Goal: Task Accomplishment & Management: Complete application form

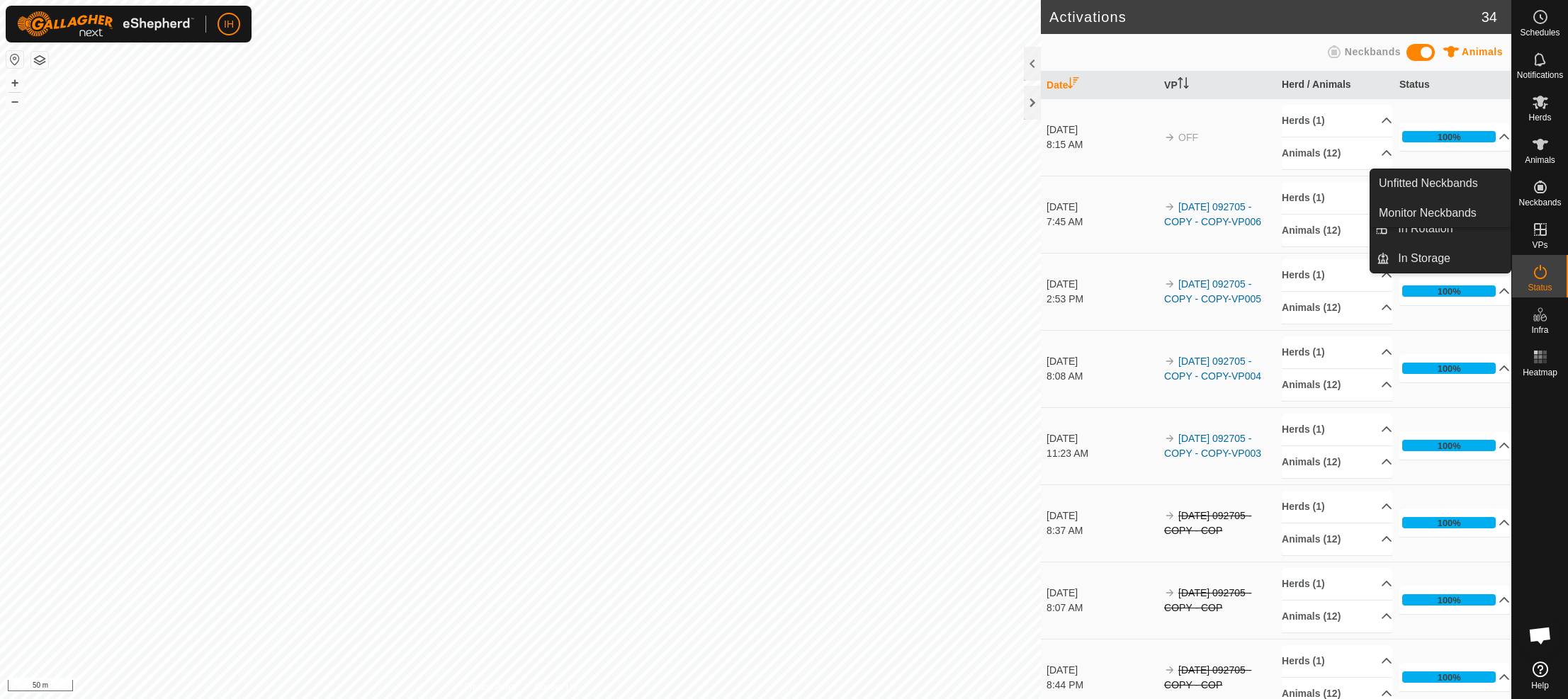
click at [1542, 200] on span "Neckbands" at bounding box center [1540, 203] width 42 height 8
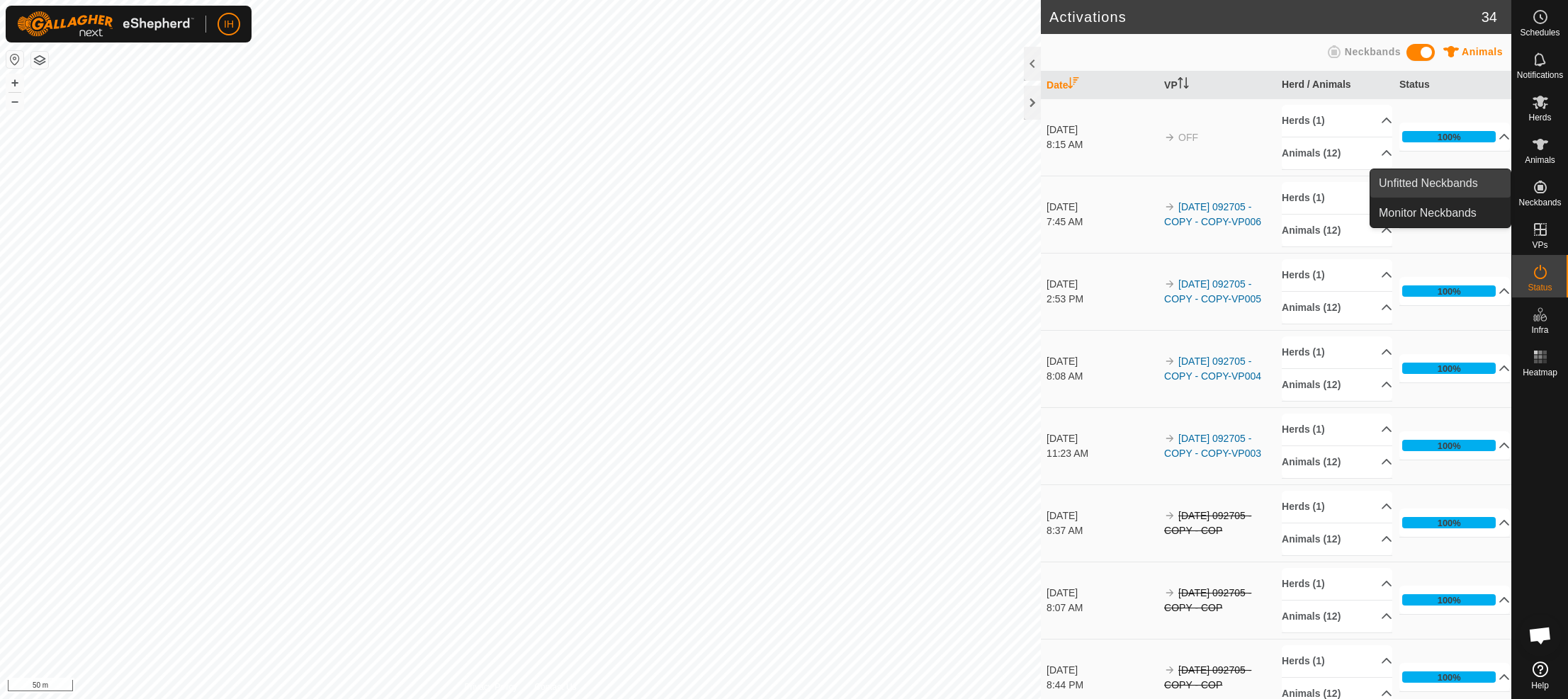
click at [1416, 186] on link "Unfitted Neckbands" at bounding box center [1441, 183] width 140 height 29
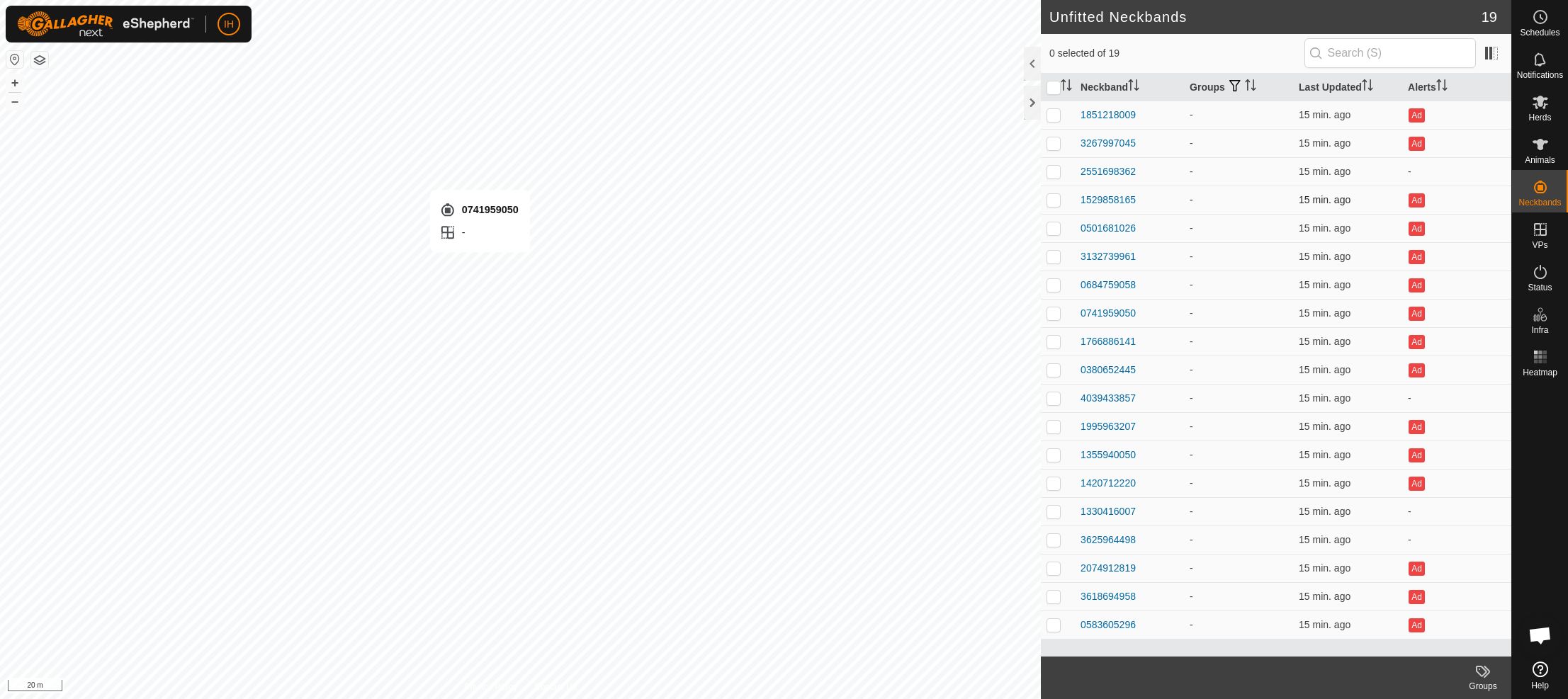
checkbox input "true"
click at [1546, 153] on es-animals-svg-icon at bounding box center [1541, 145] width 25 height 23
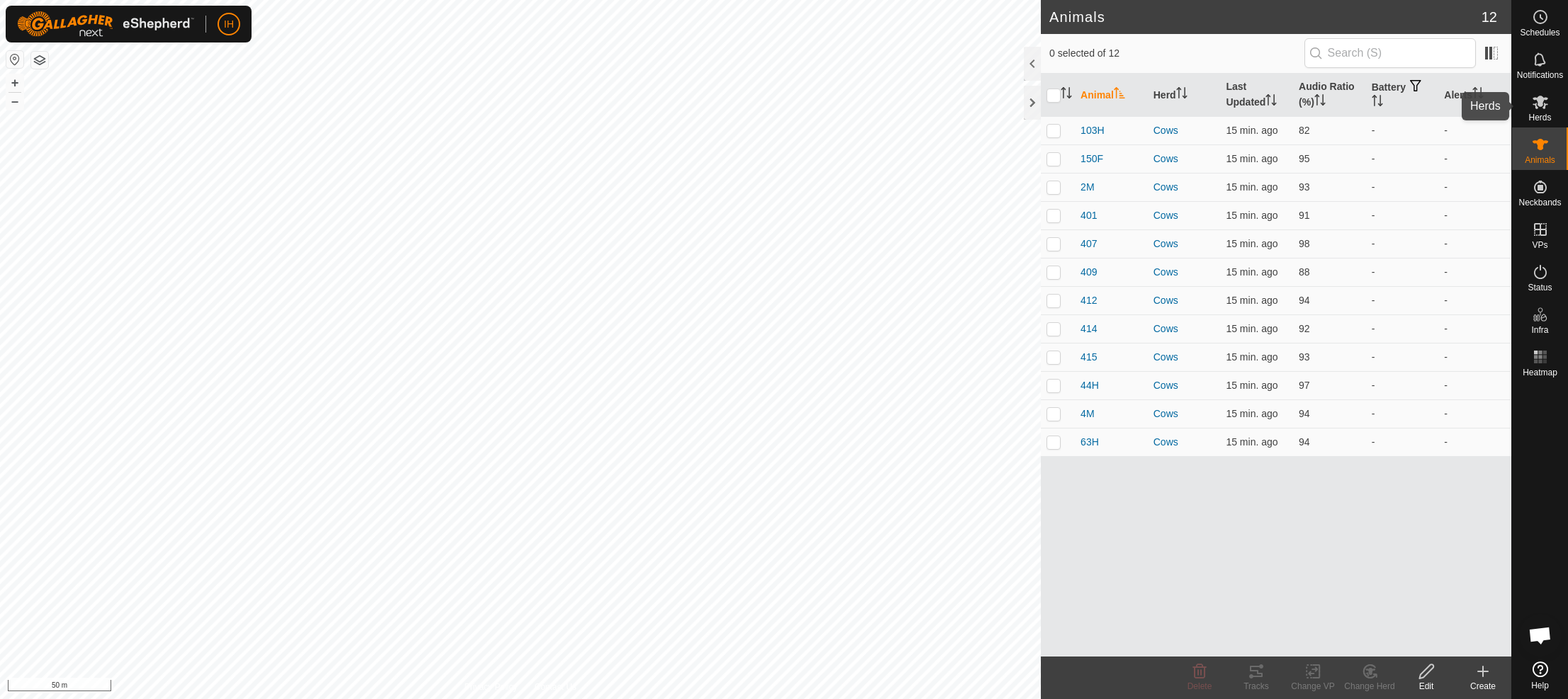
click at [1533, 112] on es-mob-svg-icon at bounding box center [1541, 101] width 25 height 23
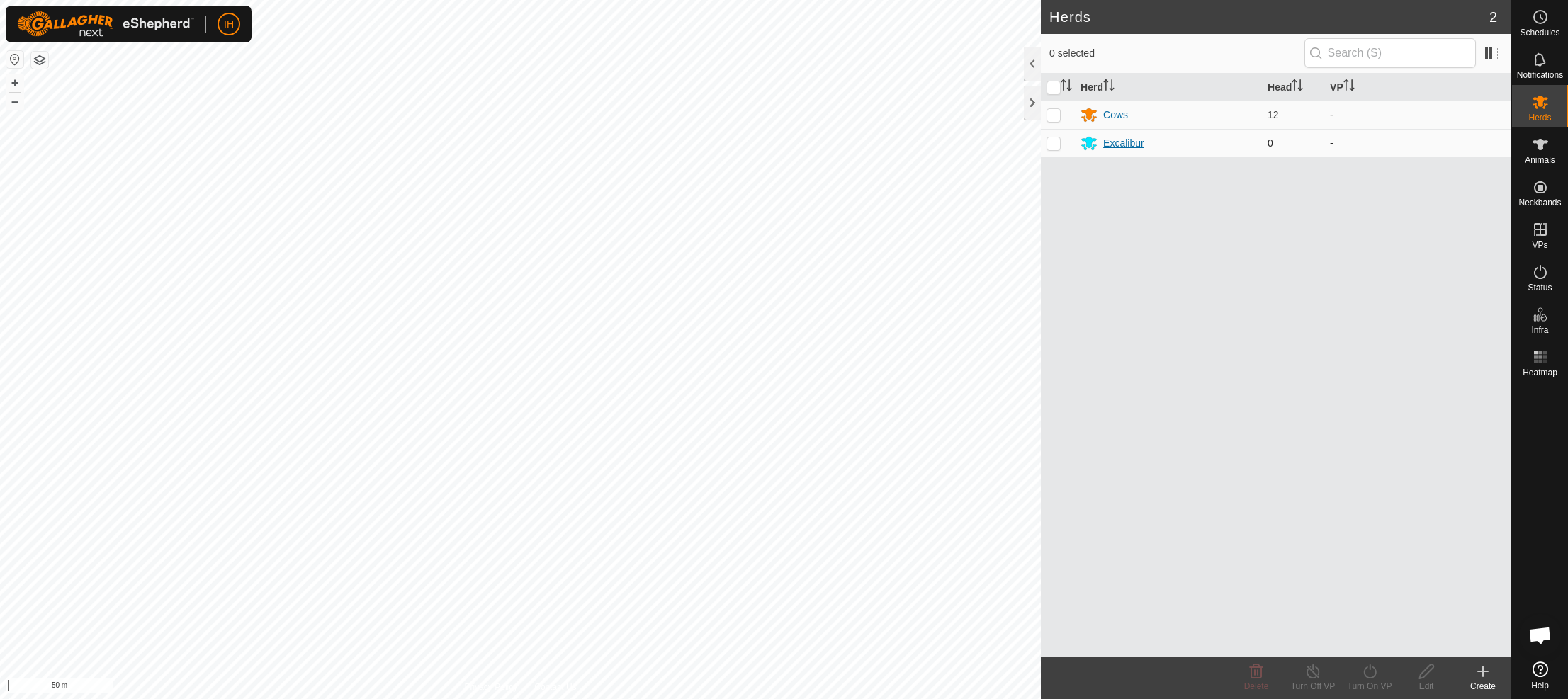
click at [1118, 144] on div "Excalibur" at bounding box center [1124, 144] width 41 height 15
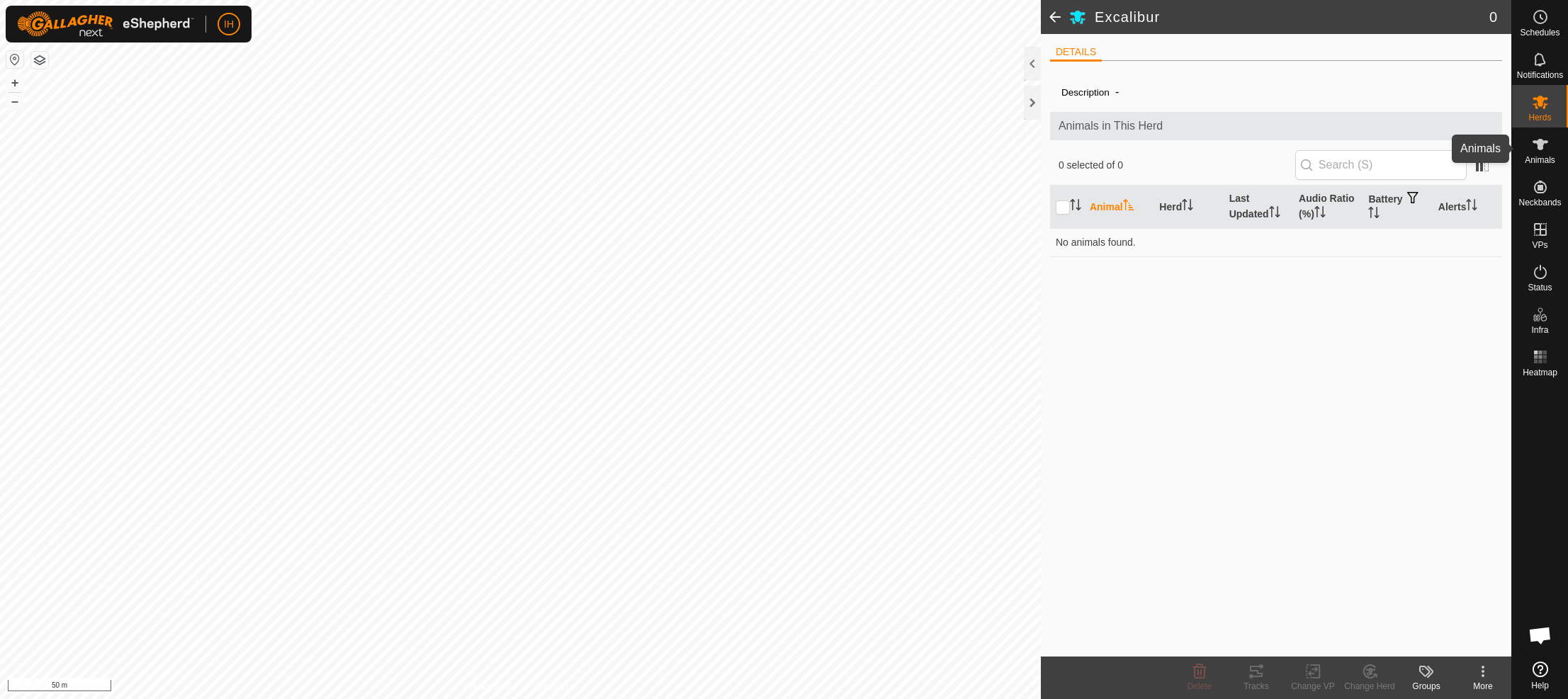
click at [1545, 156] on span "Animals" at bounding box center [1540, 160] width 30 height 8
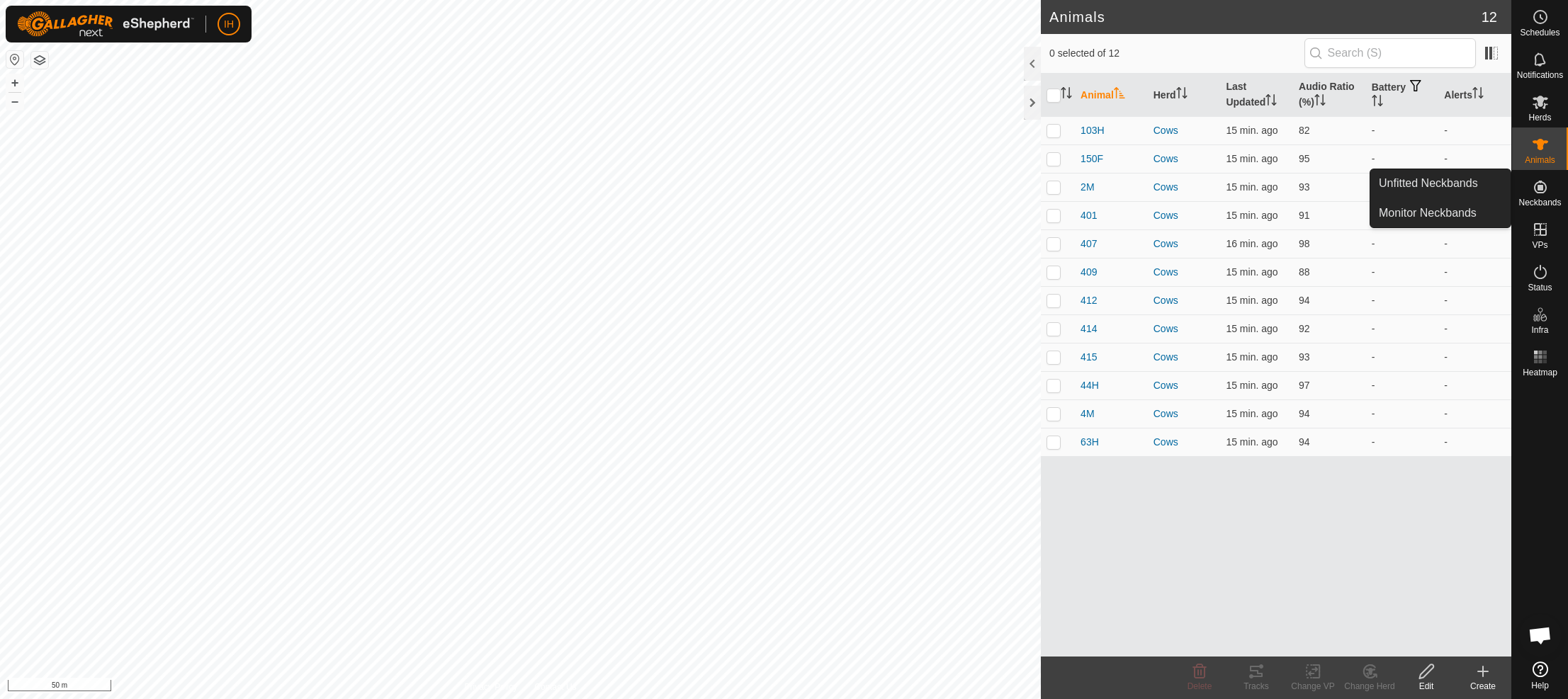
click at [1546, 199] on span "Neckbands" at bounding box center [1540, 203] width 42 height 8
click at [1440, 188] on link "Unfitted Neckbands" at bounding box center [1441, 183] width 140 height 29
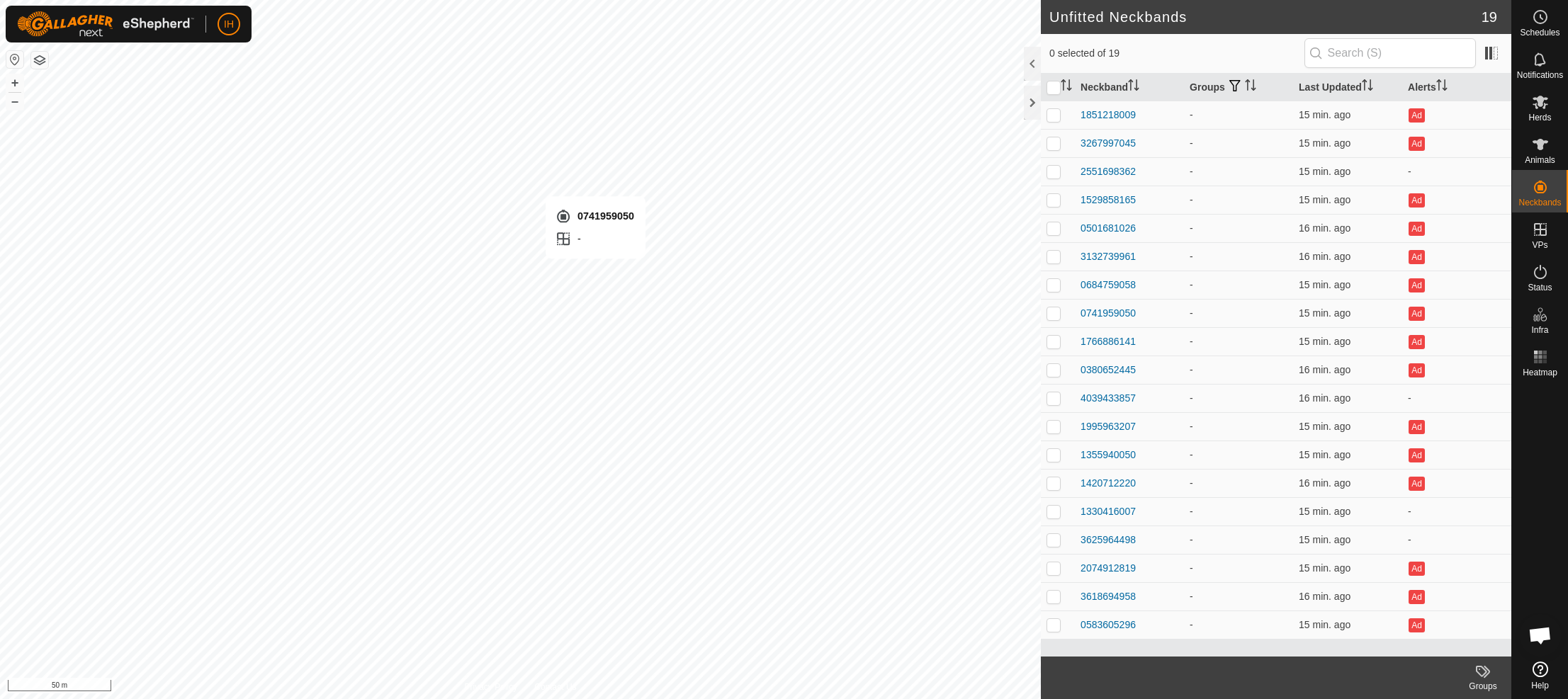
checkbox input "true"
drag, startPoint x: 1139, startPoint y: 313, endPoint x: 1077, endPoint y: 310, distance: 62.1
click at [1077, 310] on td "0741959050" at bounding box center [1129, 314] width 109 height 29
copy div "0741959050"
click at [1542, 151] on icon at bounding box center [1541, 145] width 17 height 17
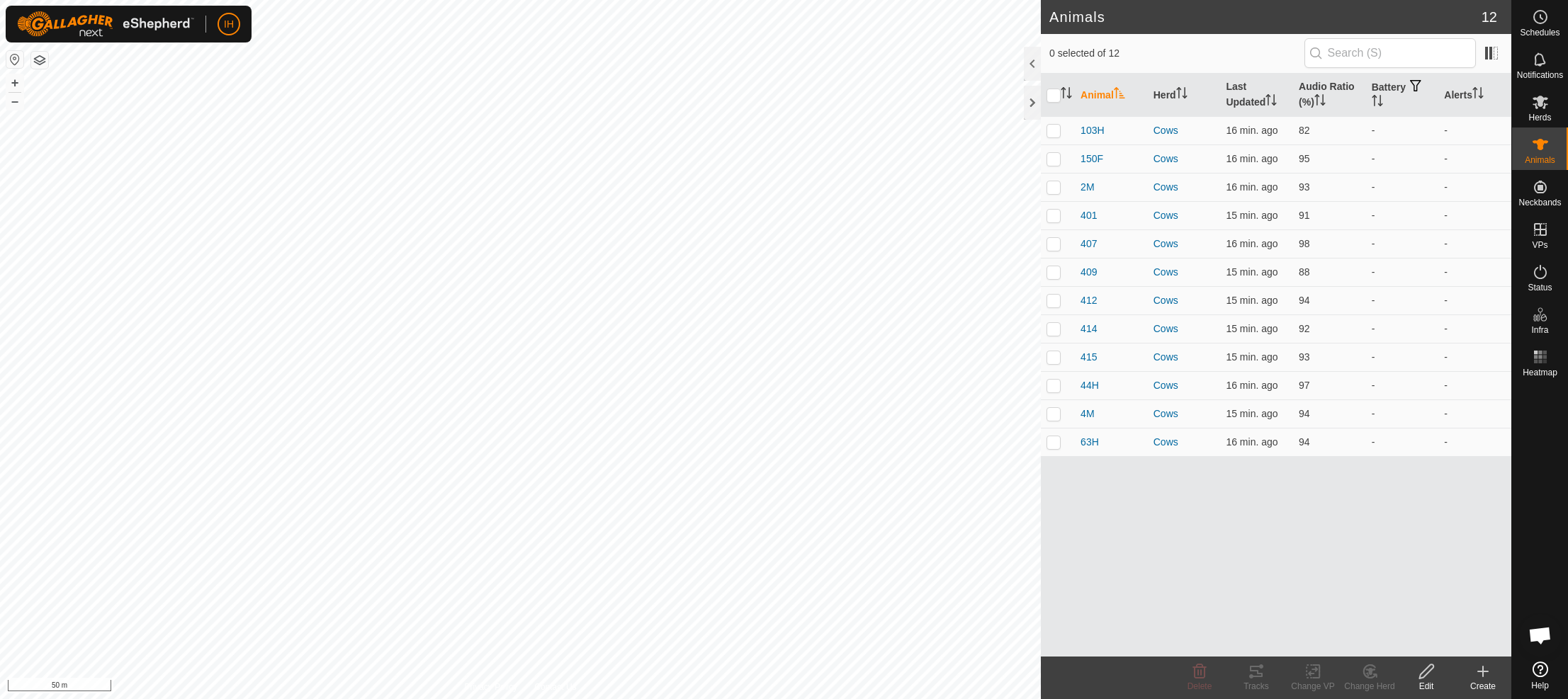
click at [1483, 675] on icon at bounding box center [1483, 672] width 0 height 10
click at [1419, 641] on link "Create Single Animal" at bounding box center [1421, 641] width 181 height 29
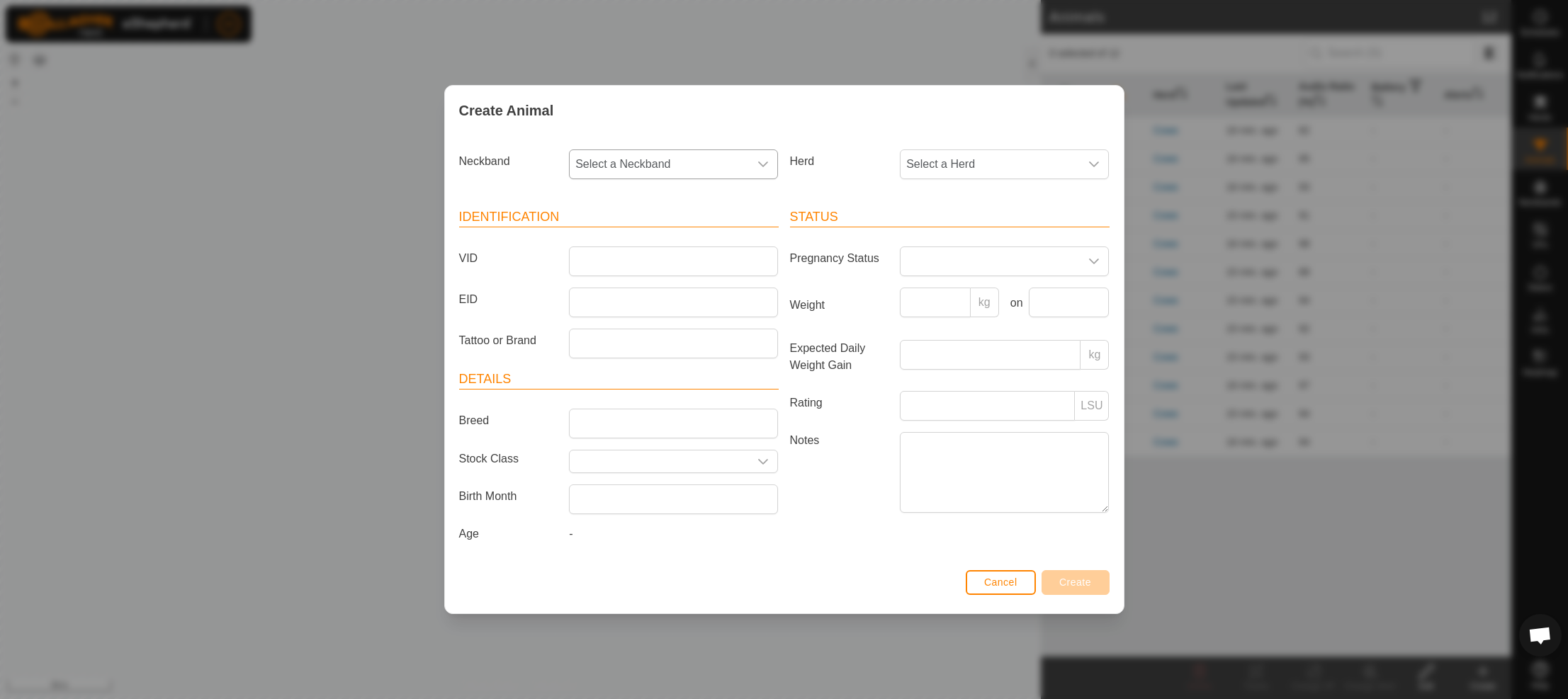
click at [671, 165] on span "Select a Neckband" at bounding box center [660, 165] width 179 height 29
type input "0741959050"
click at [630, 239] on li "0741959050" at bounding box center [675, 238] width 208 height 29
click at [946, 168] on span "Select a Herd" at bounding box center [990, 165] width 179 height 29
click at [937, 295] on li "Excalibur" at bounding box center [1006, 297] width 208 height 29
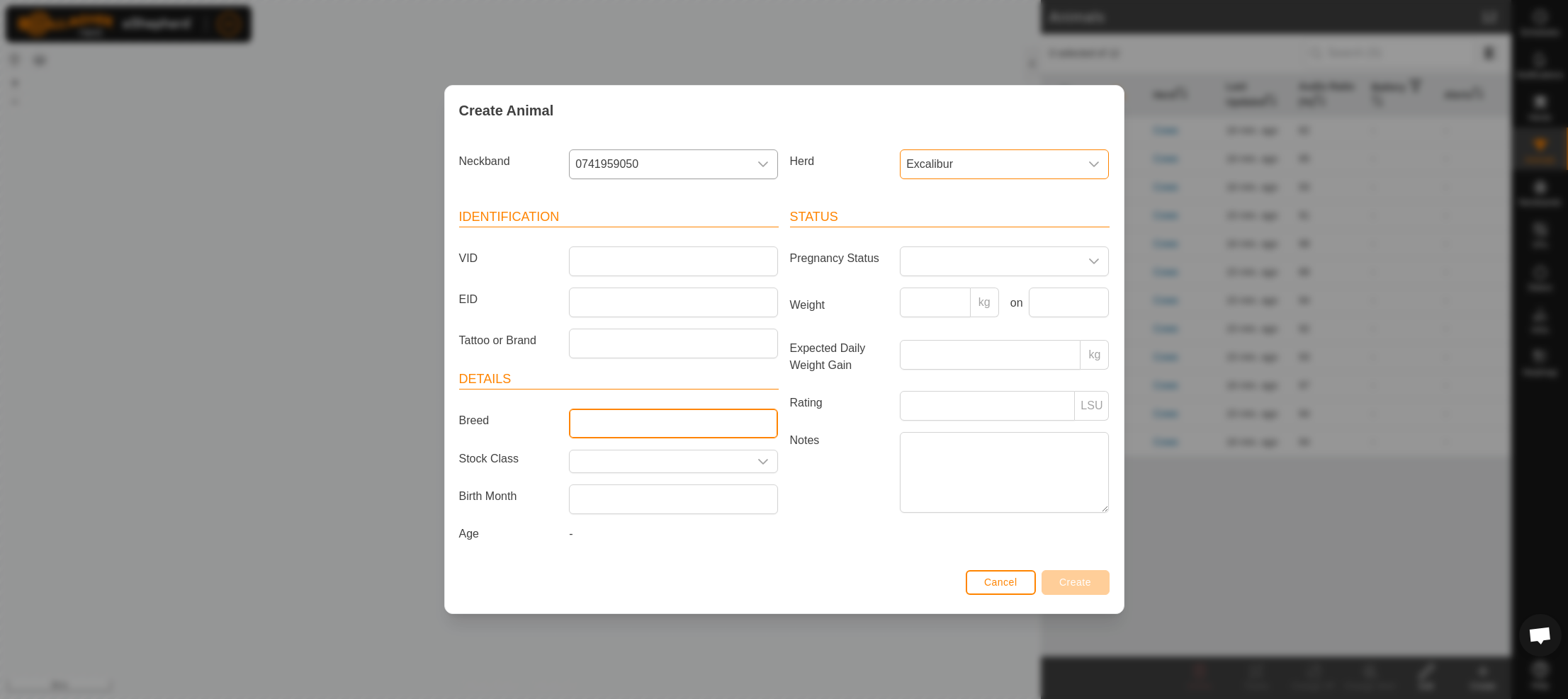
click at [604, 420] on input "Breed" at bounding box center [673, 423] width 209 height 30
click at [558, 587] on div "Cancel Create" at bounding box center [784, 589] width 679 height 48
click at [606, 341] on input "Tattoo or Brand" at bounding box center [673, 343] width 209 height 30
type input "77L"
click at [668, 573] on div "Cancel Create" at bounding box center [784, 589] width 679 height 48
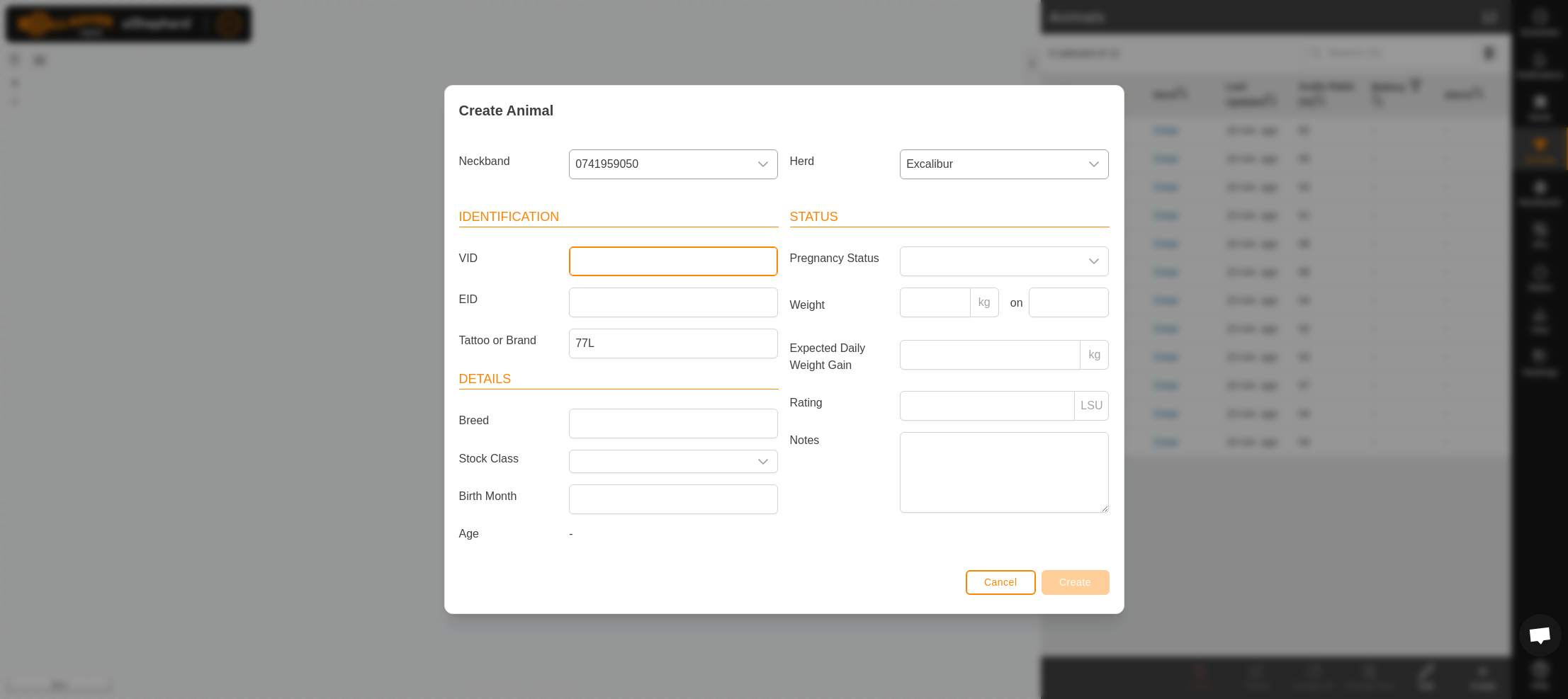
click at [677, 260] on input "VID" at bounding box center [673, 261] width 209 height 30
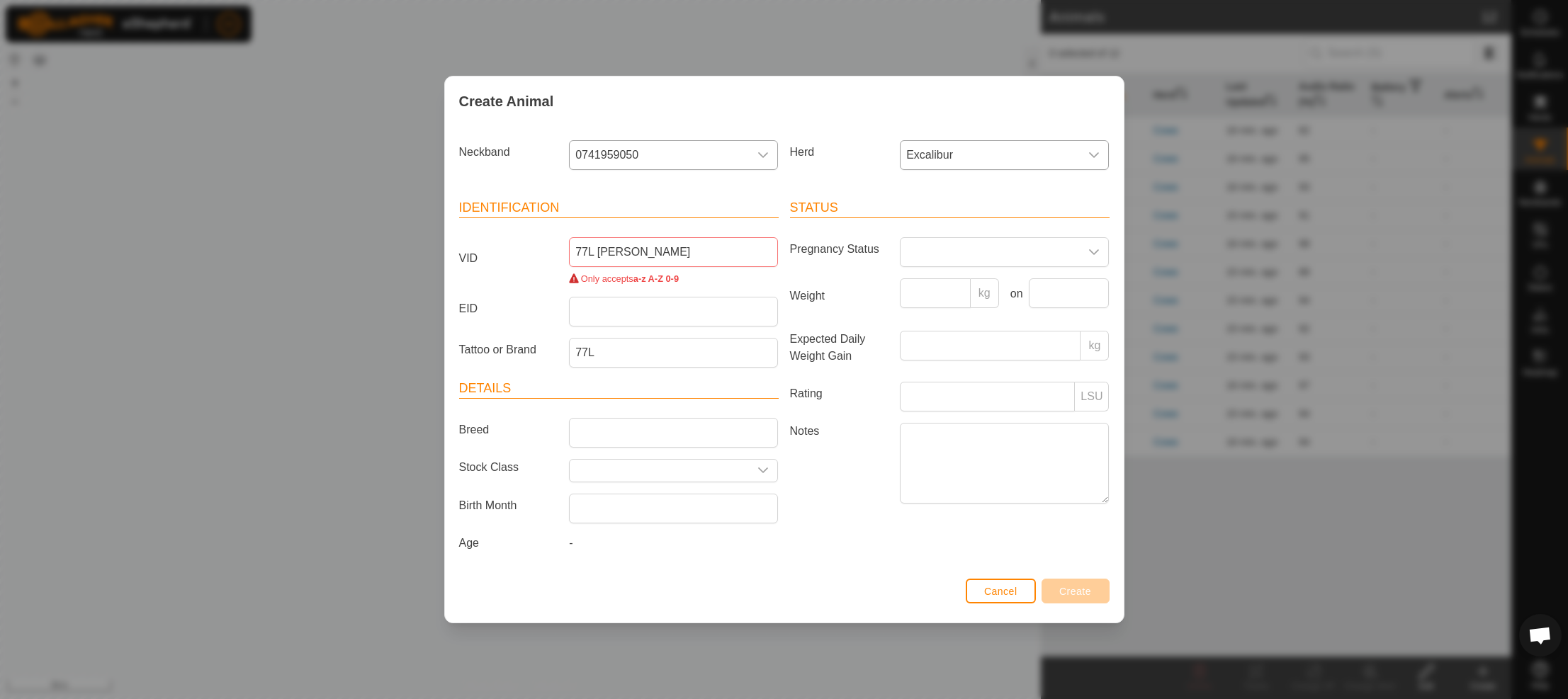
click at [807, 598] on div "Cancel Create" at bounding box center [784, 598] width 679 height 48
click at [654, 258] on input "77L [PERSON_NAME]" at bounding box center [673, 252] width 209 height 30
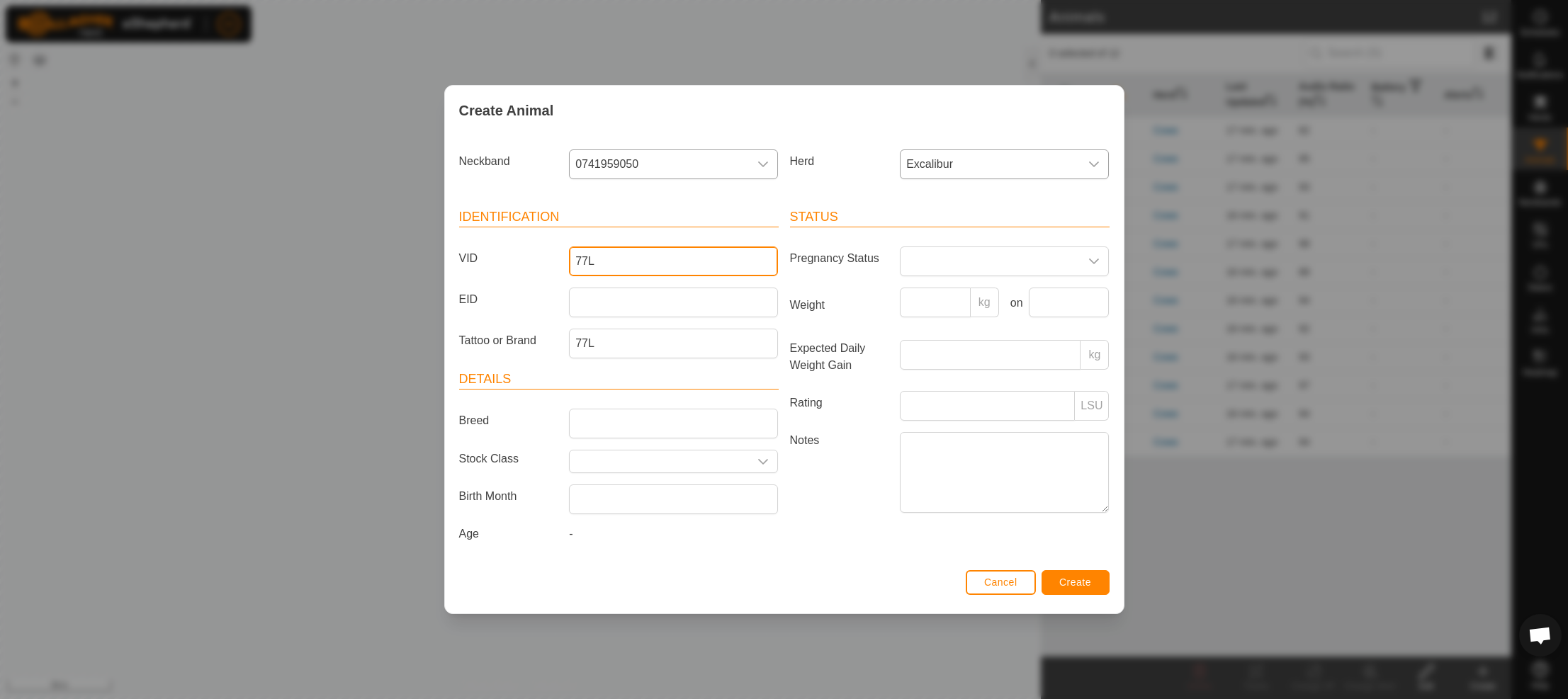
type input "77L"
click at [1088, 583] on span "Create" at bounding box center [1076, 582] width 32 height 11
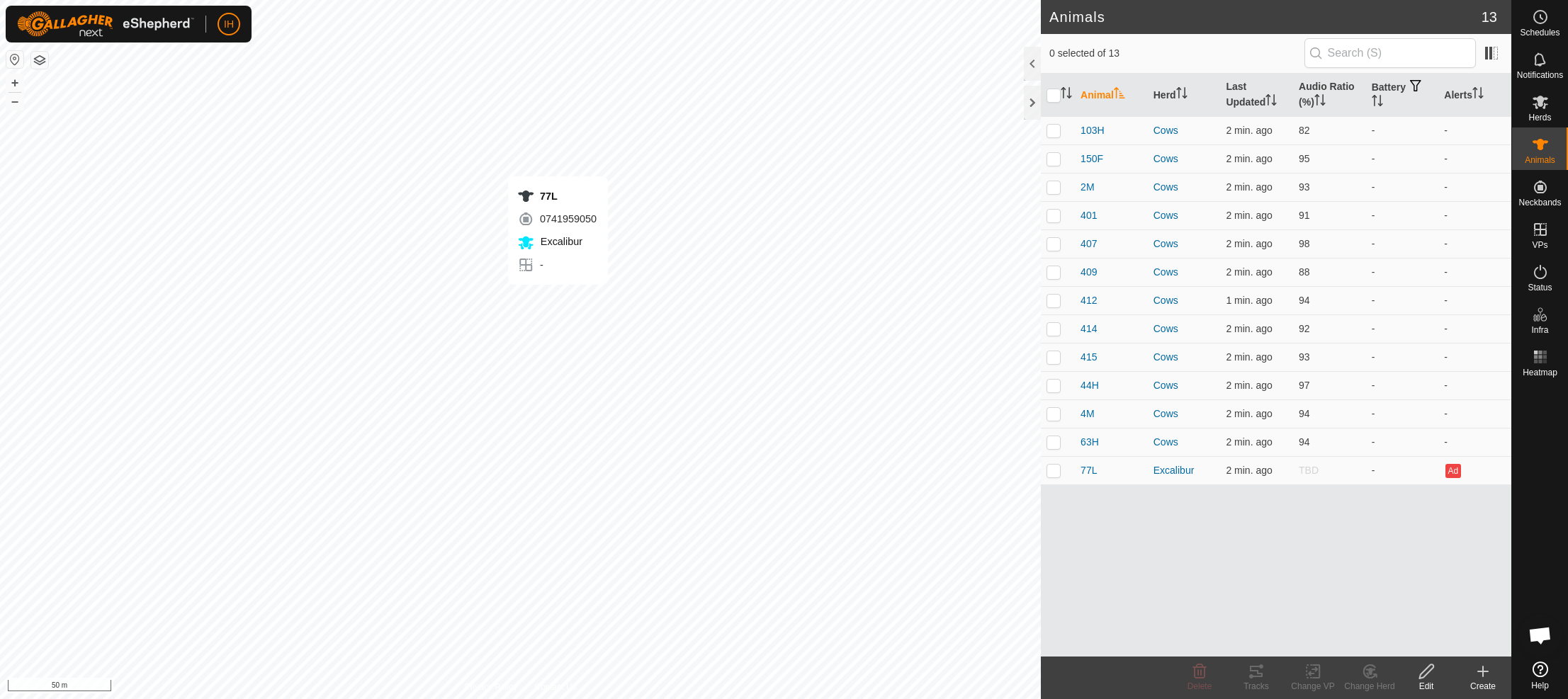
checkbox input "true"
click at [1270, 583] on div "Animal Herd Last Updated Audio Ratio (%) Battery Alerts 103H Cows 2 min. ago 82…" at bounding box center [1276, 365] width 470 height 583
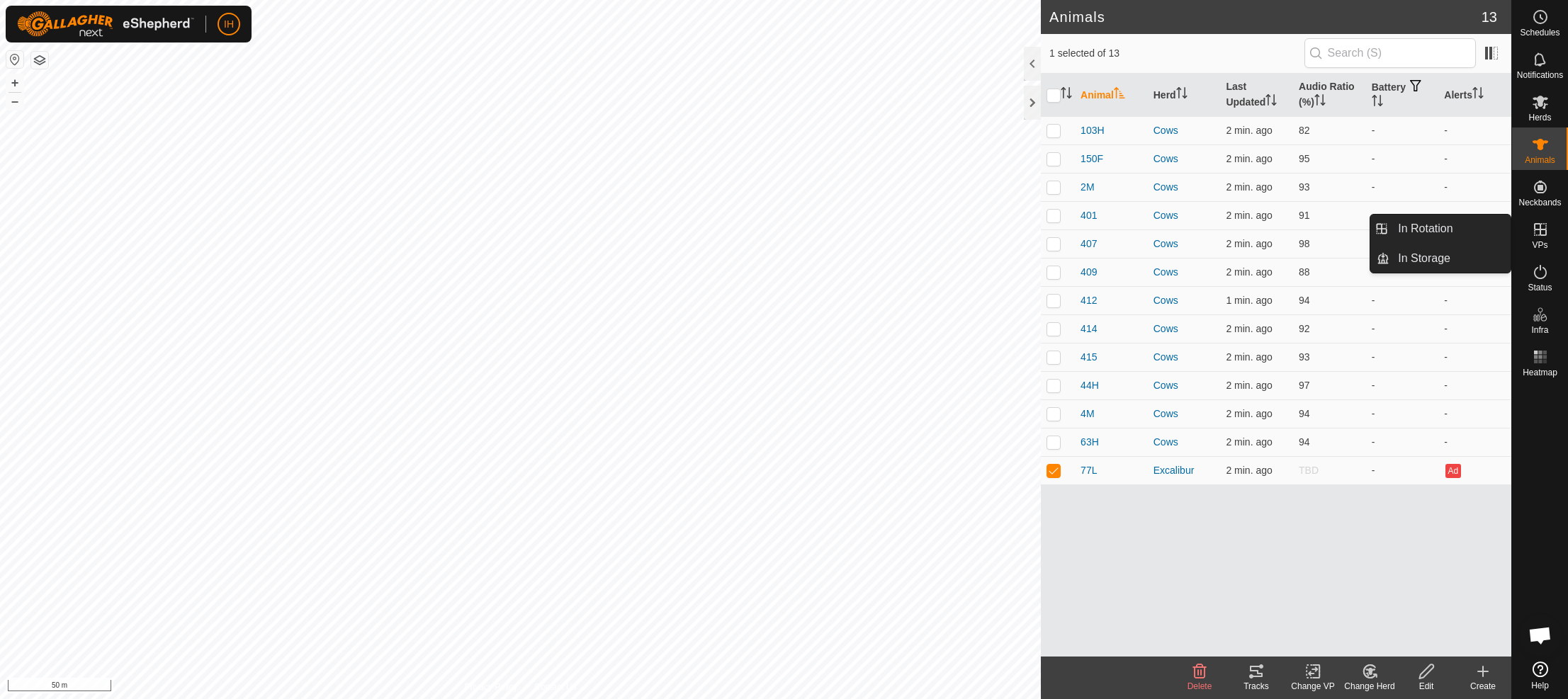
click at [1538, 241] on span "VPs" at bounding box center [1540, 245] width 15 height 8
click at [1434, 228] on link "In Rotation" at bounding box center [1450, 229] width 121 height 29
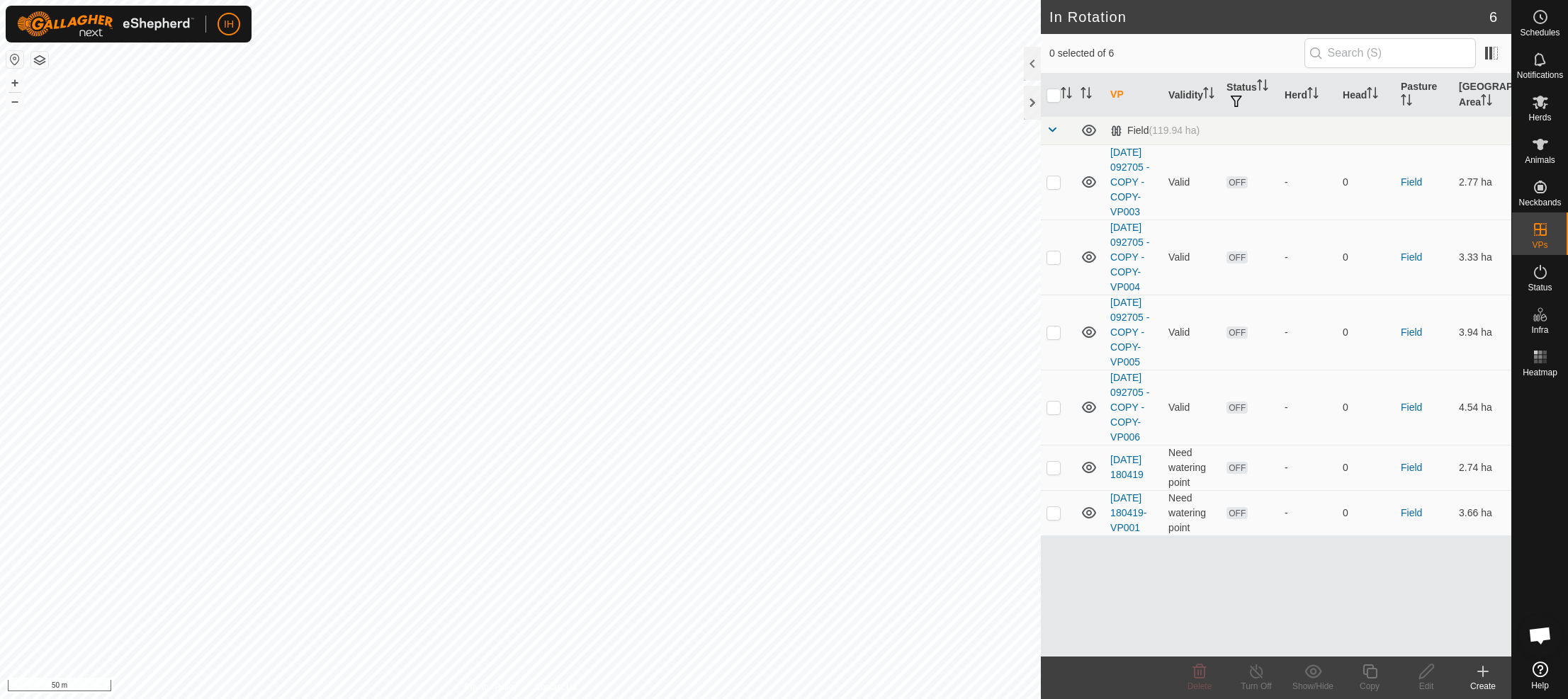
click at [1484, 680] on div "Create" at bounding box center [1483, 685] width 57 height 13
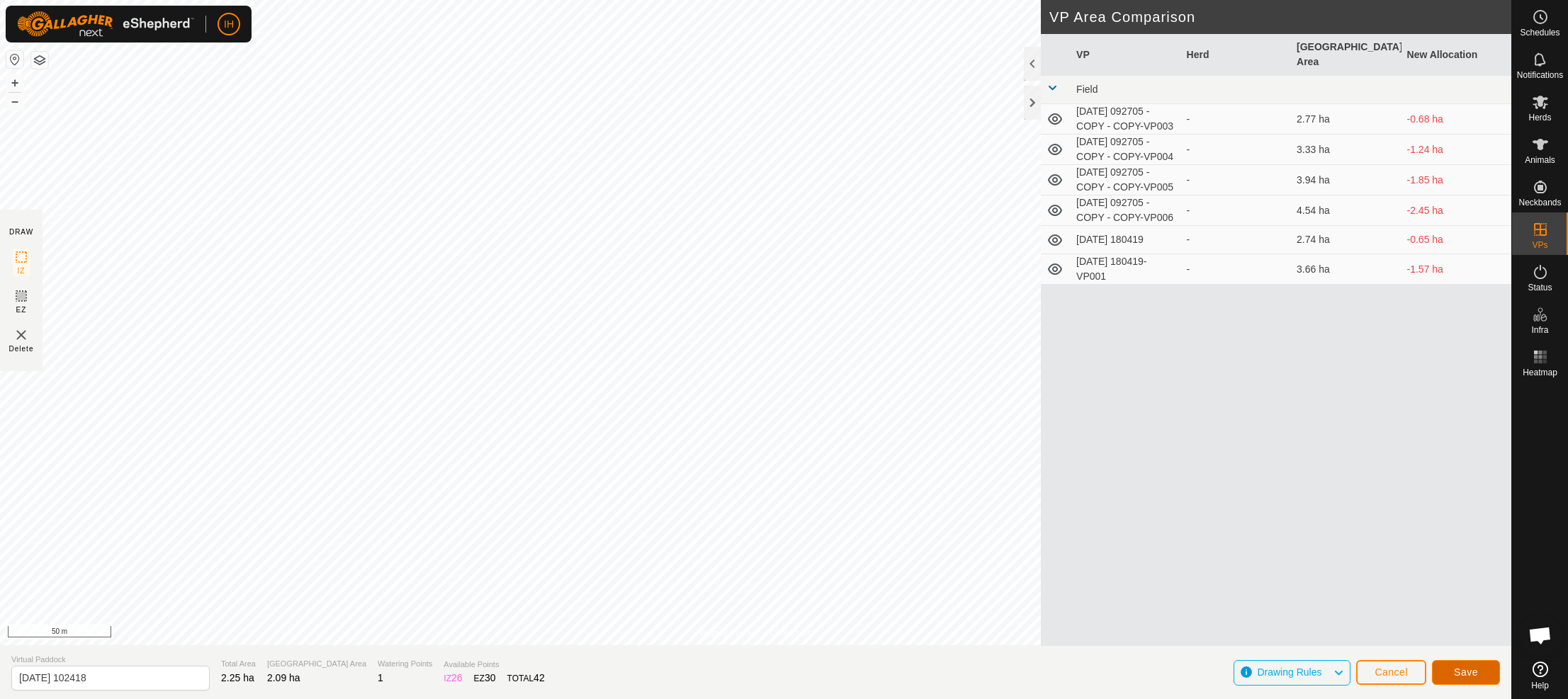
click at [1479, 677] on button "Save" at bounding box center [1466, 672] width 68 height 25
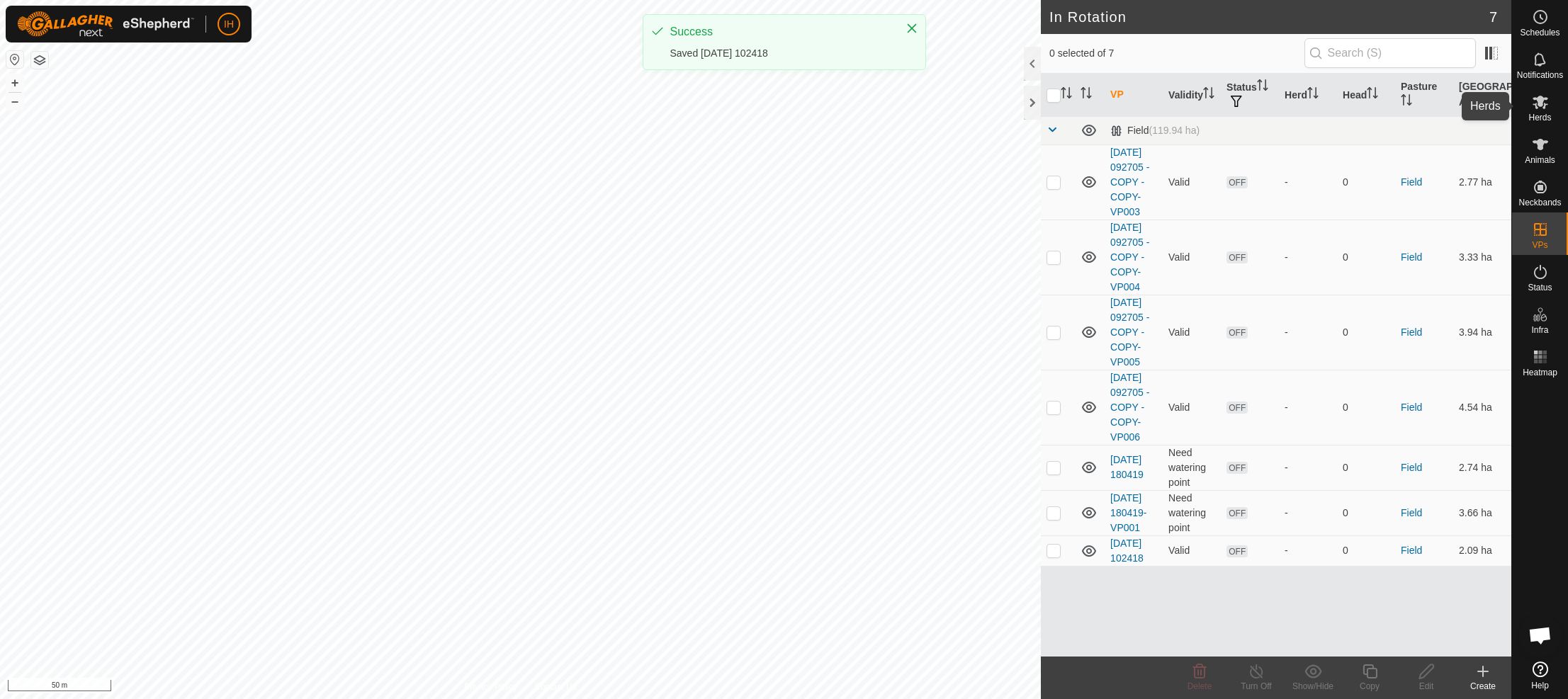
click at [1540, 113] on span "Herds" at bounding box center [1539, 117] width 23 height 8
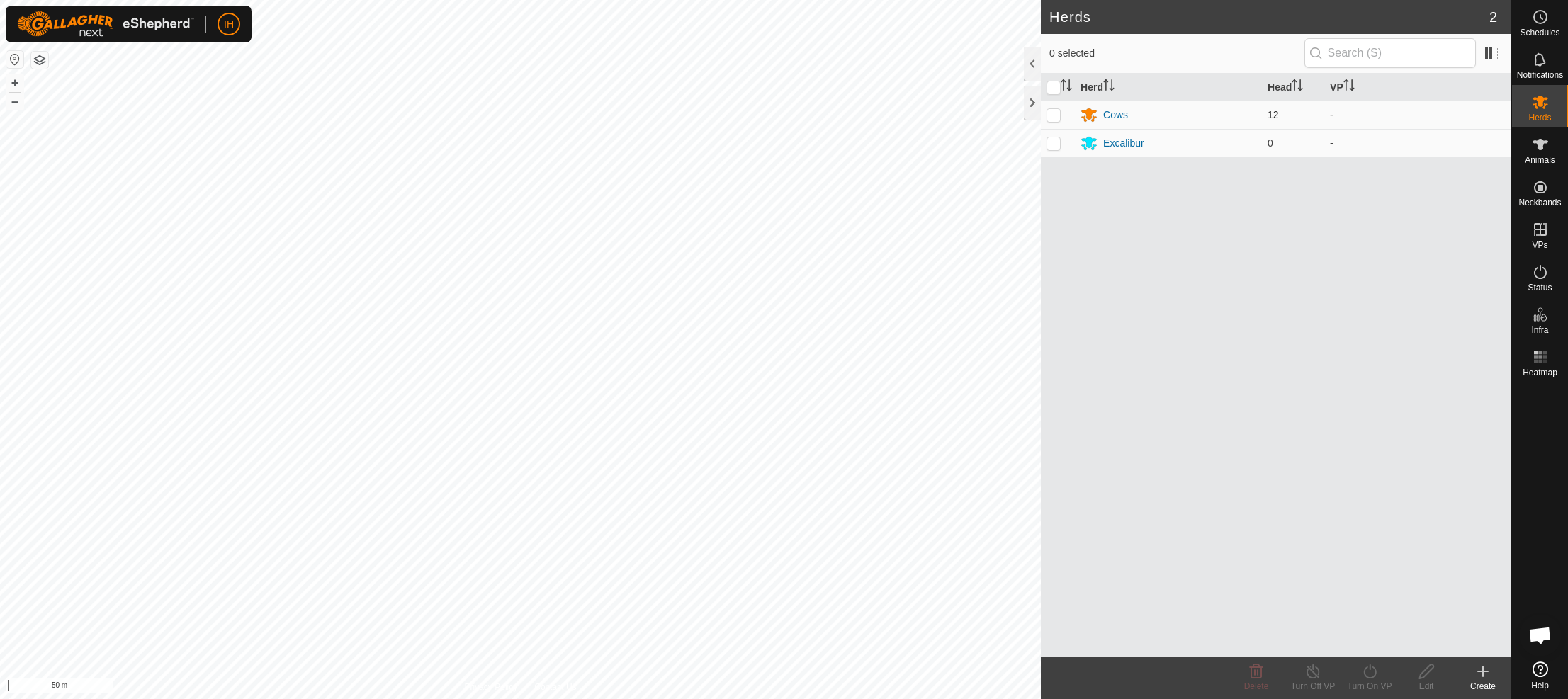
click at [1052, 117] on p-checkbox at bounding box center [1054, 114] width 14 height 11
checkbox input "true"
click at [1052, 146] on p-checkbox at bounding box center [1054, 143] width 14 height 11
checkbox input "true"
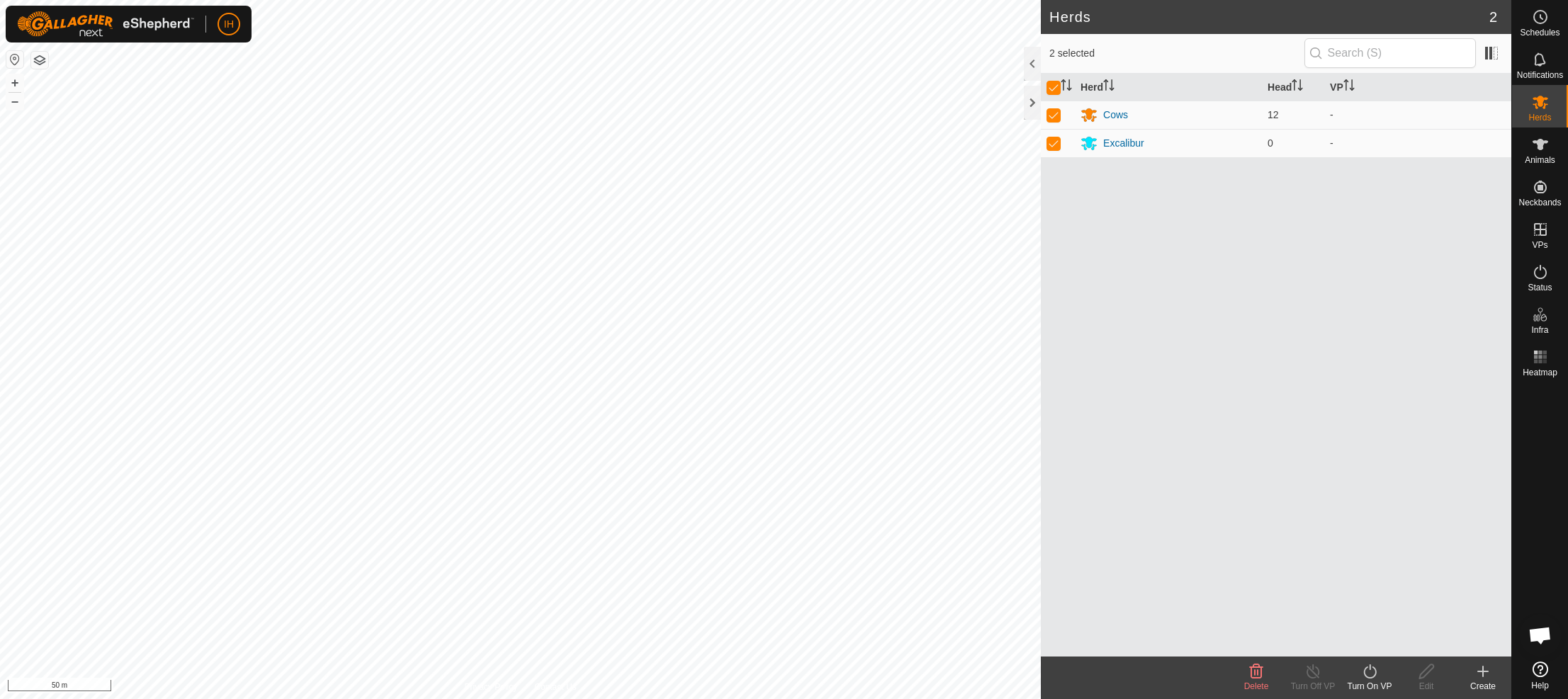
click at [1365, 686] on div "Turn On VP" at bounding box center [1369, 685] width 57 height 13
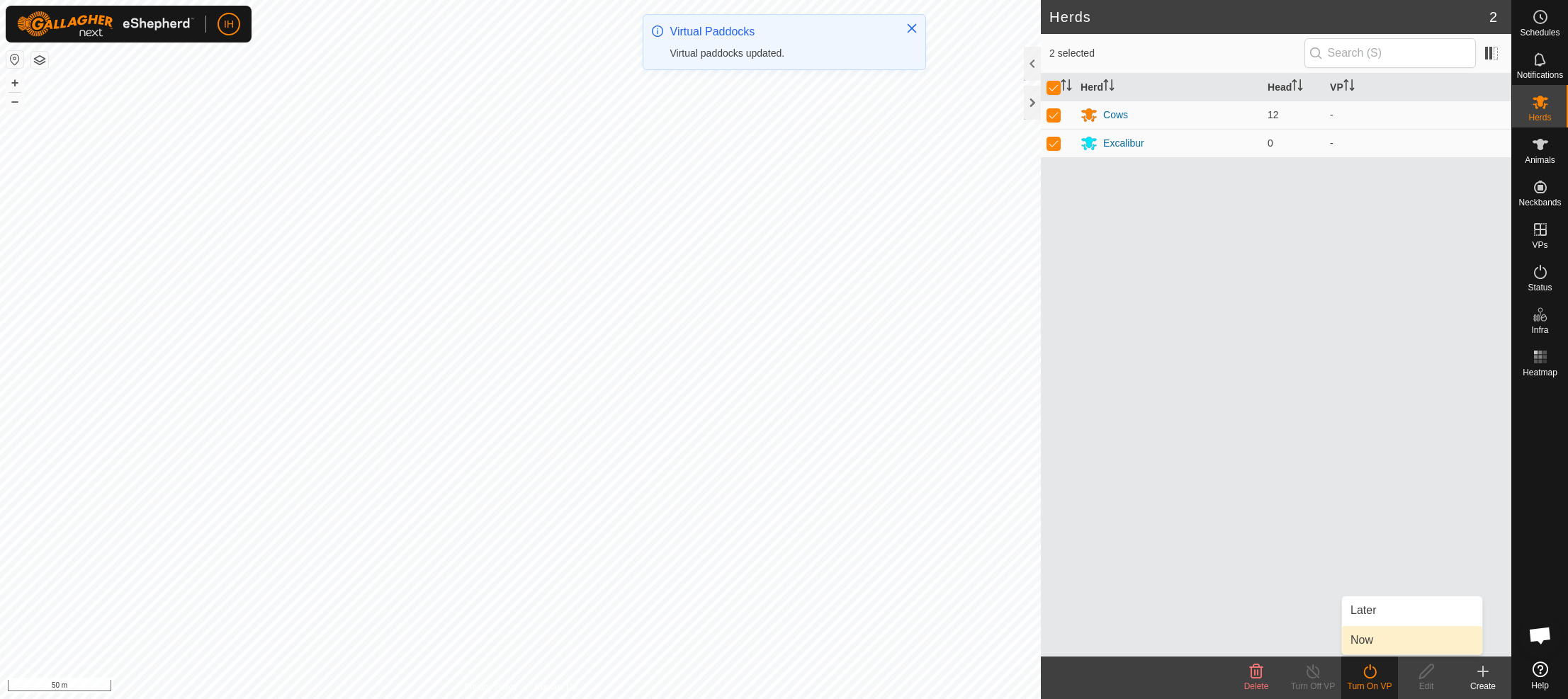
click at [1366, 640] on link "Now" at bounding box center [1412, 641] width 140 height 29
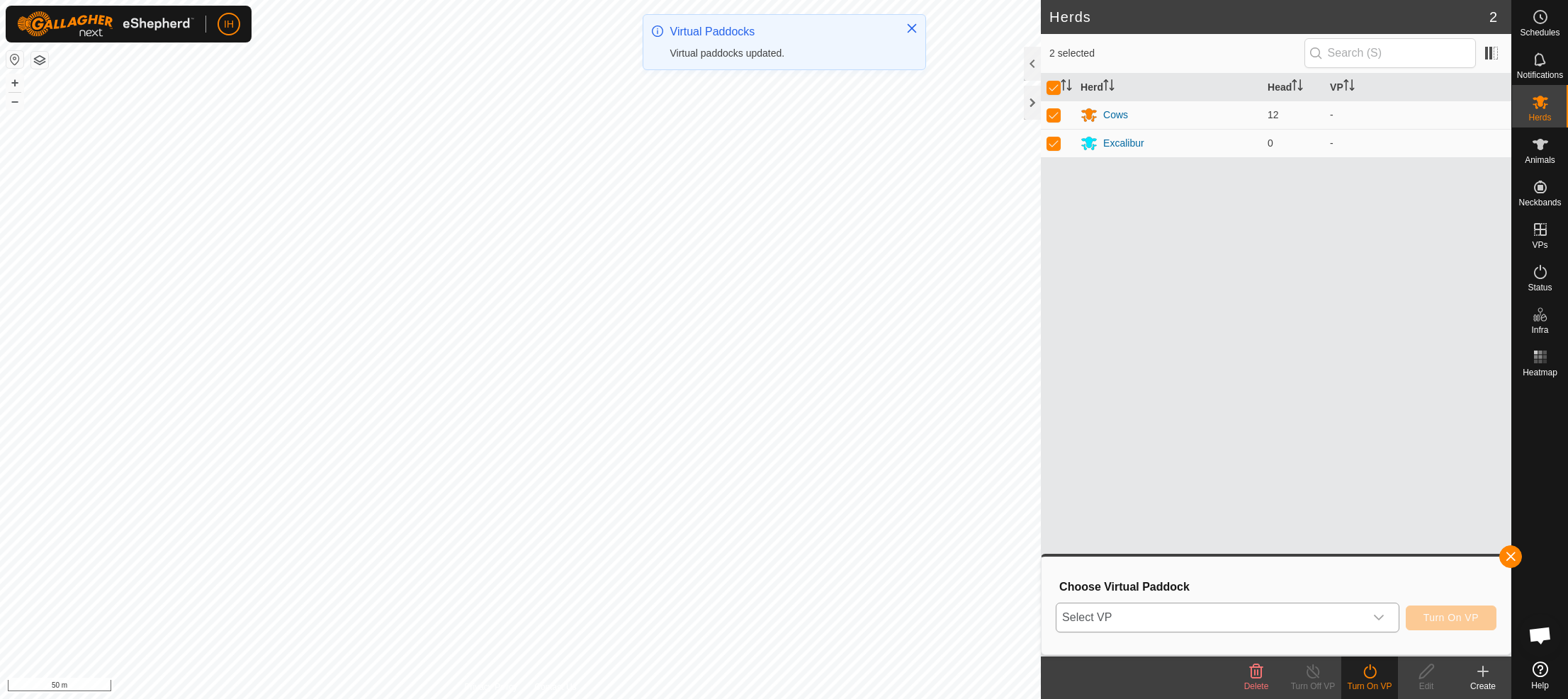
click at [1194, 614] on span "Select VP" at bounding box center [1210, 618] width 309 height 29
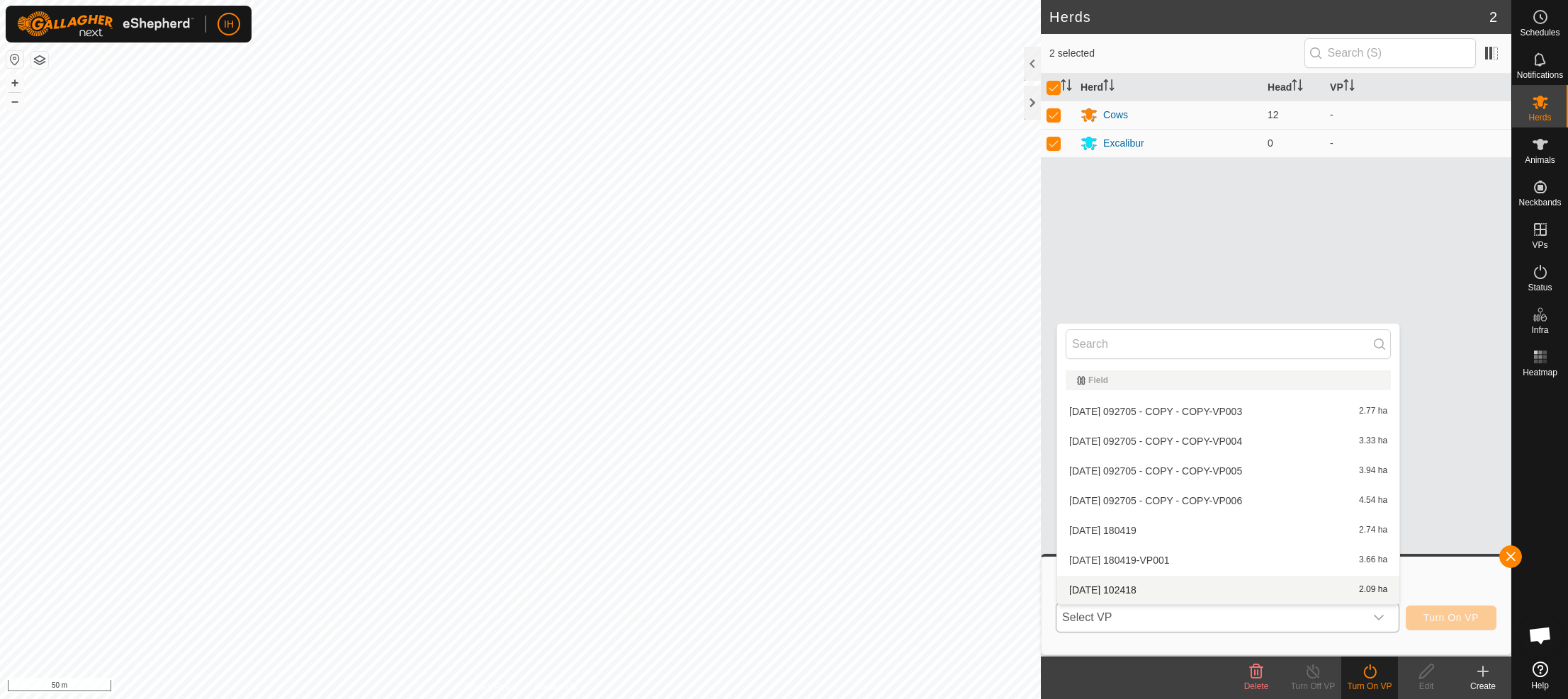
click at [1157, 593] on li "[DATE] 102418 2.09 ha" at bounding box center [1228, 590] width 343 height 29
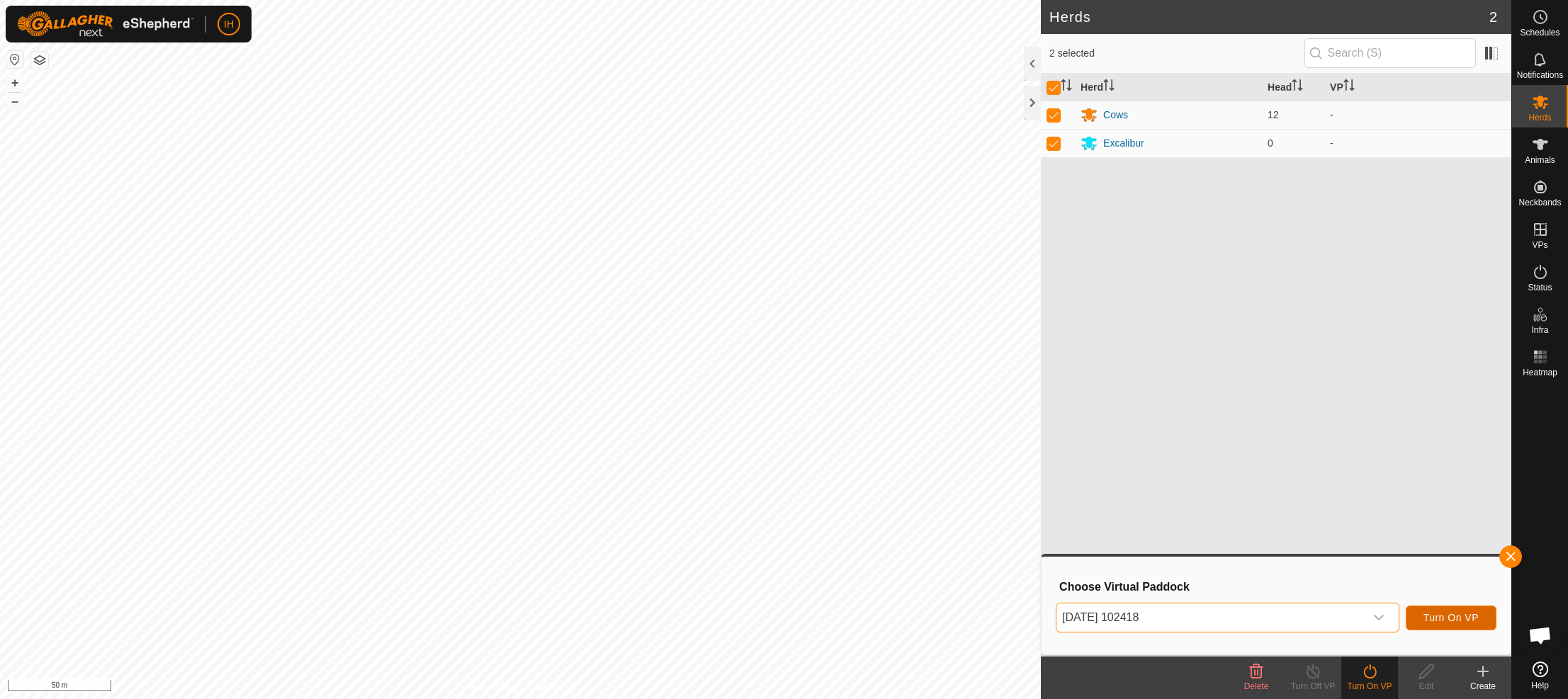
click at [1457, 618] on span "Turn On VP" at bounding box center [1450, 617] width 55 height 11
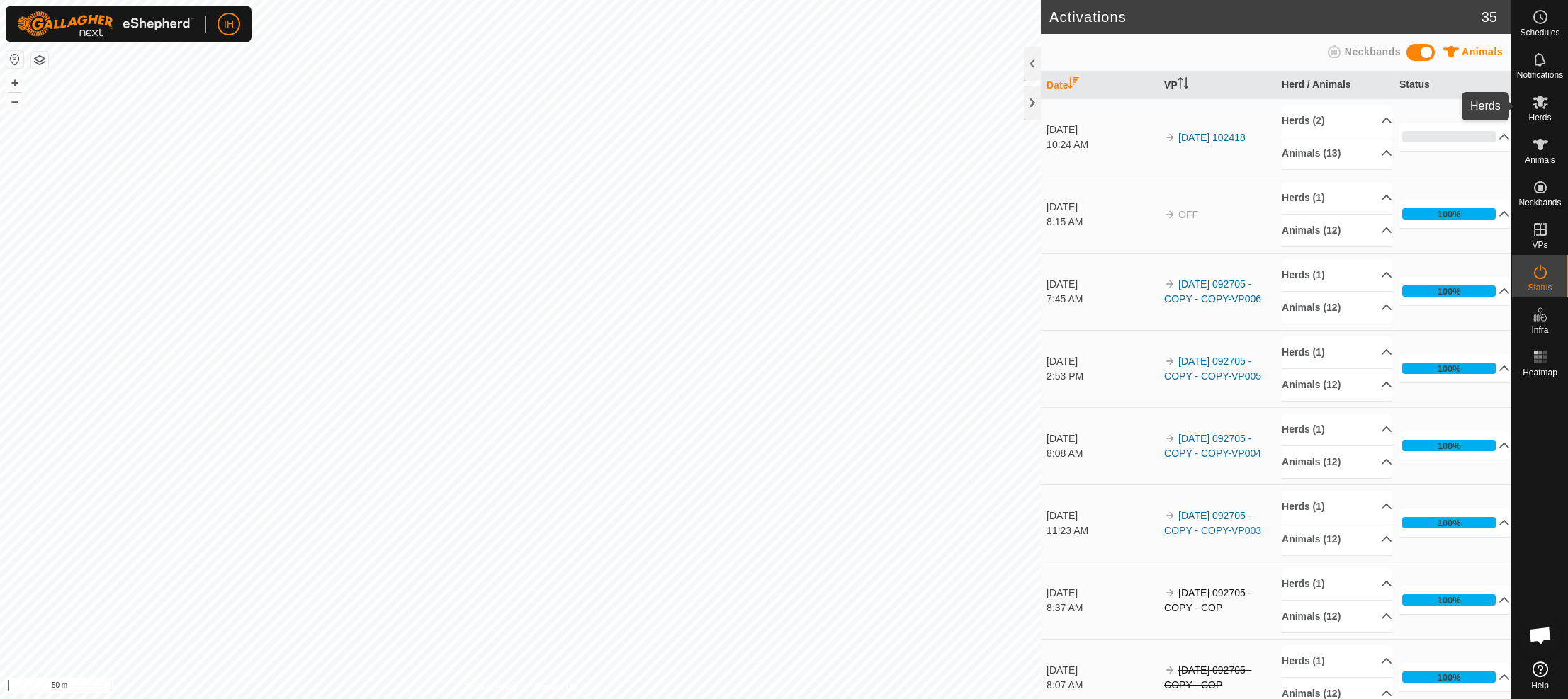
click at [1539, 107] on icon at bounding box center [1541, 102] width 17 height 17
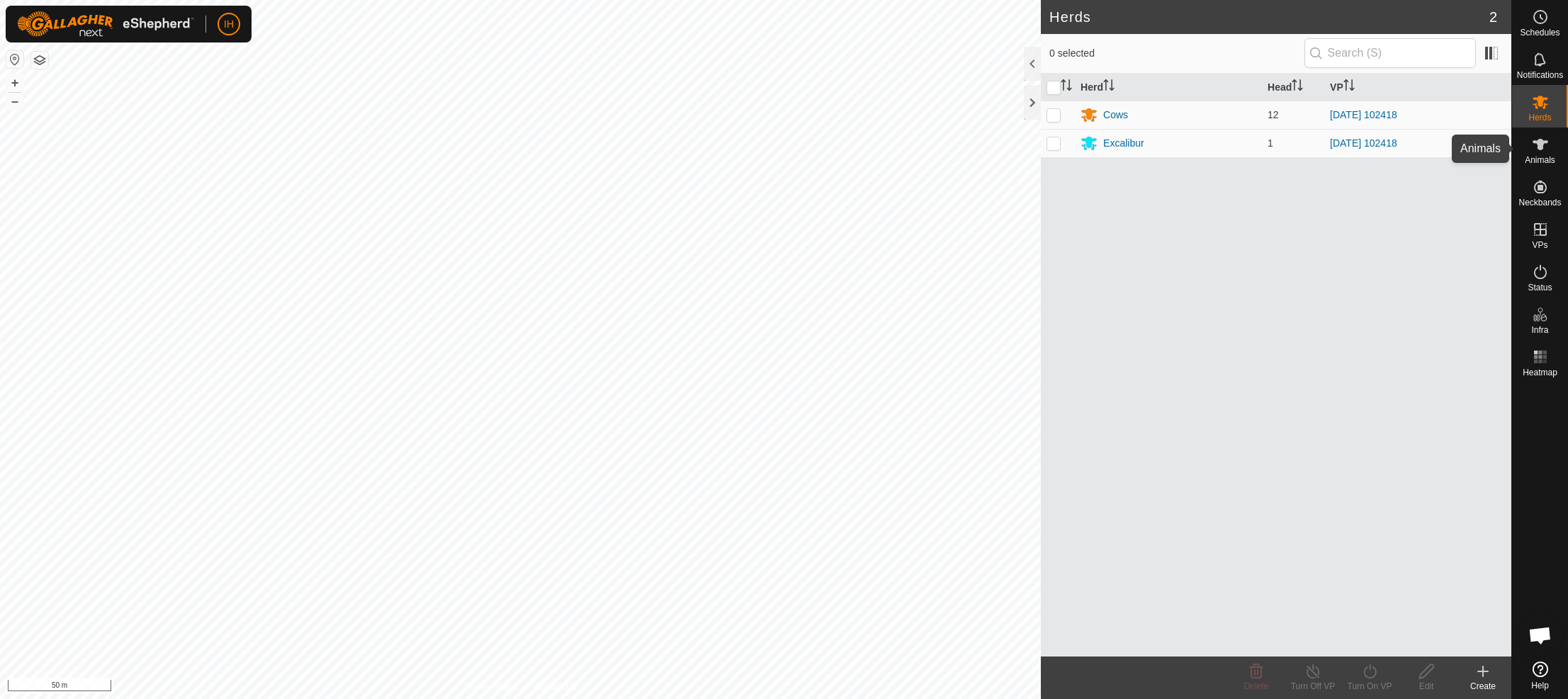
click at [1542, 156] on span "Animals" at bounding box center [1540, 160] width 30 height 8
